Goal: Task Accomplishment & Management: Complete application form

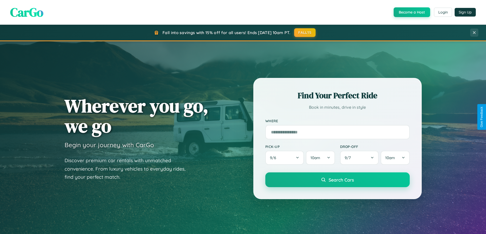
scroll to position [982, 0]
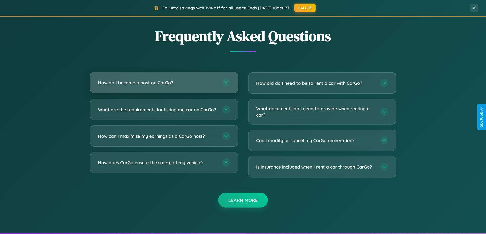
click at [164, 83] on h3 "How do I become a host on CarGo?" at bounding box center [157, 83] width 119 height 6
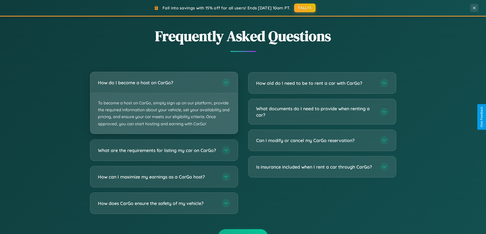
click at [164, 103] on p "To become a host on CarGo, simply sign up on our platform, provide the required…" at bounding box center [163, 113] width 147 height 41
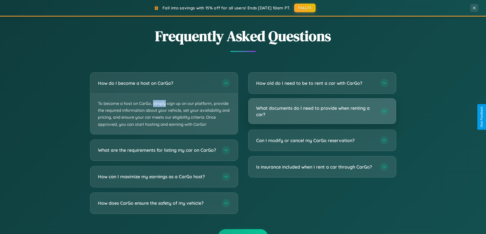
click at [322, 111] on h3 "What documents do I need to provide when renting a car?" at bounding box center [315, 111] width 119 height 13
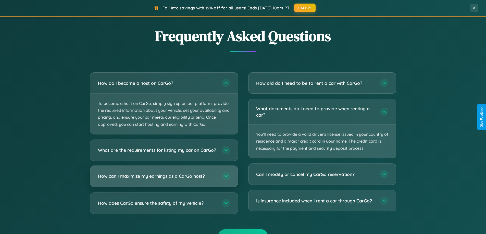
click at [164, 180] on h3 "How can I maximize my earnings as a CarGo host?" at bounding box center [157, 176] width 119 height 6
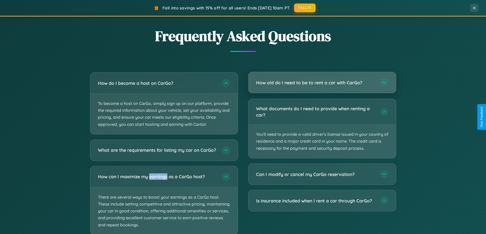
click at [322, 83] on h3 "How old do I need to be to rent a car with CarGo?" at bounding box center [315, 83] width 119 height 6
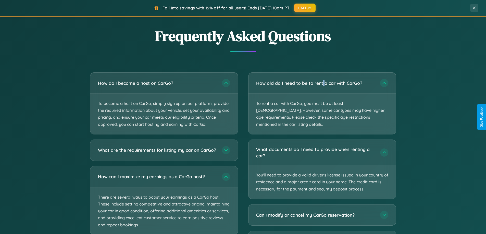
scroll to position [1014, 0]
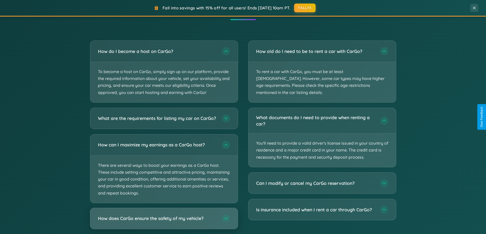
click at [164, 222] on h3 "How does CarGo ensure the safety of my vehicle?" at bounding box center [157, 219] width 119 height 6
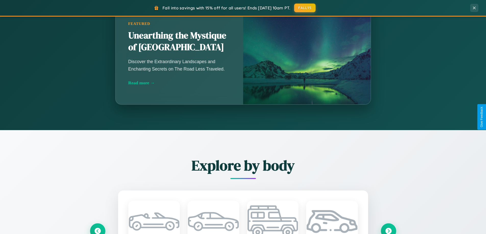
scroll to position [351, 0]
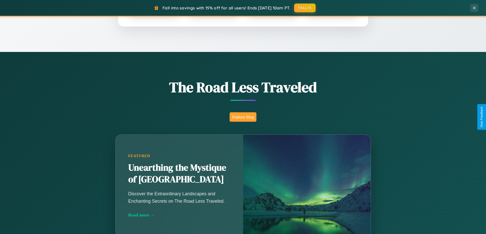
click at [243, 117] on button "Explore Blog" at bounding box center [243, 117] width 27 height 9
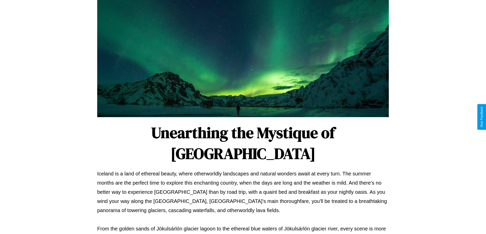
scroll to position [165, 0]
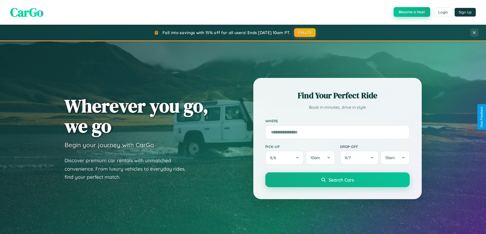
click at [411, 12] on button "Become a Host" at bounding box center [412, 12] width 36 height 10
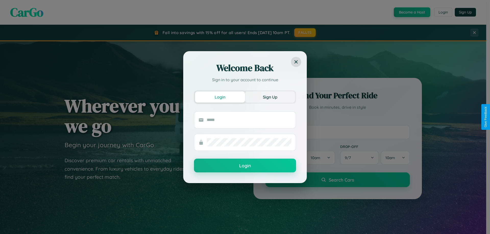
click at [270, 97] on button "Sign Up" at bounding box center [270, 97] width 50 height 11
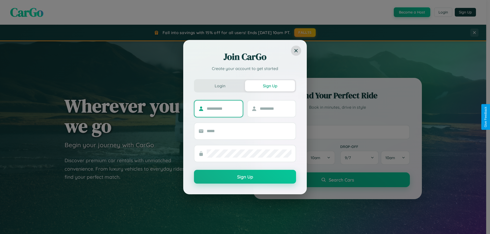
click at [222, 109] on input "text" at bounding box center [223, 109] width 32 height 8
type input "*******"
click at [275, 109] on input "text" at bounding box center [276, 109] width 32 height 8
type input "*****"
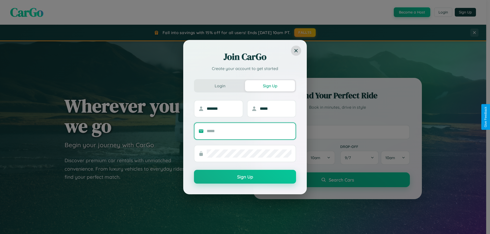
click at [249, 131] on input "text" at bounding box center [249, 131] width 85 height 8
type input "**********"
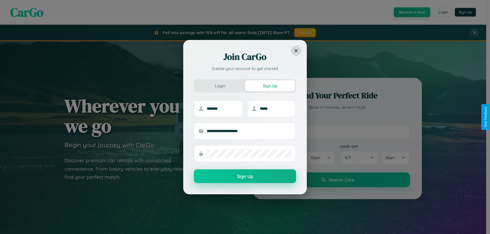
click at [245, 177] on button "Sign Up" at bounding box center [245, 177] width 102 height 14
